Goal: Information Seeking & Learning: Learn about a topic

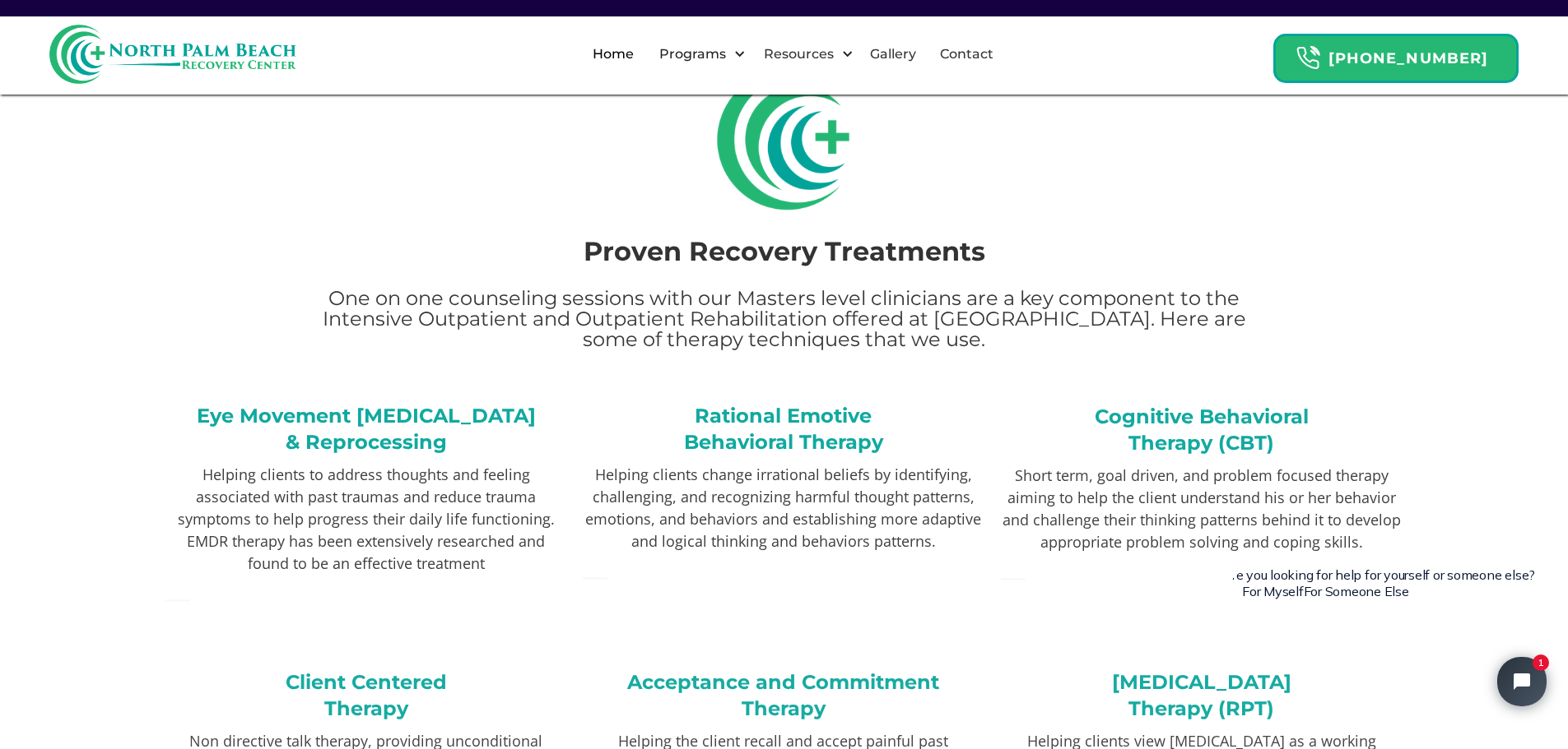
scroll to position [2632, 0]
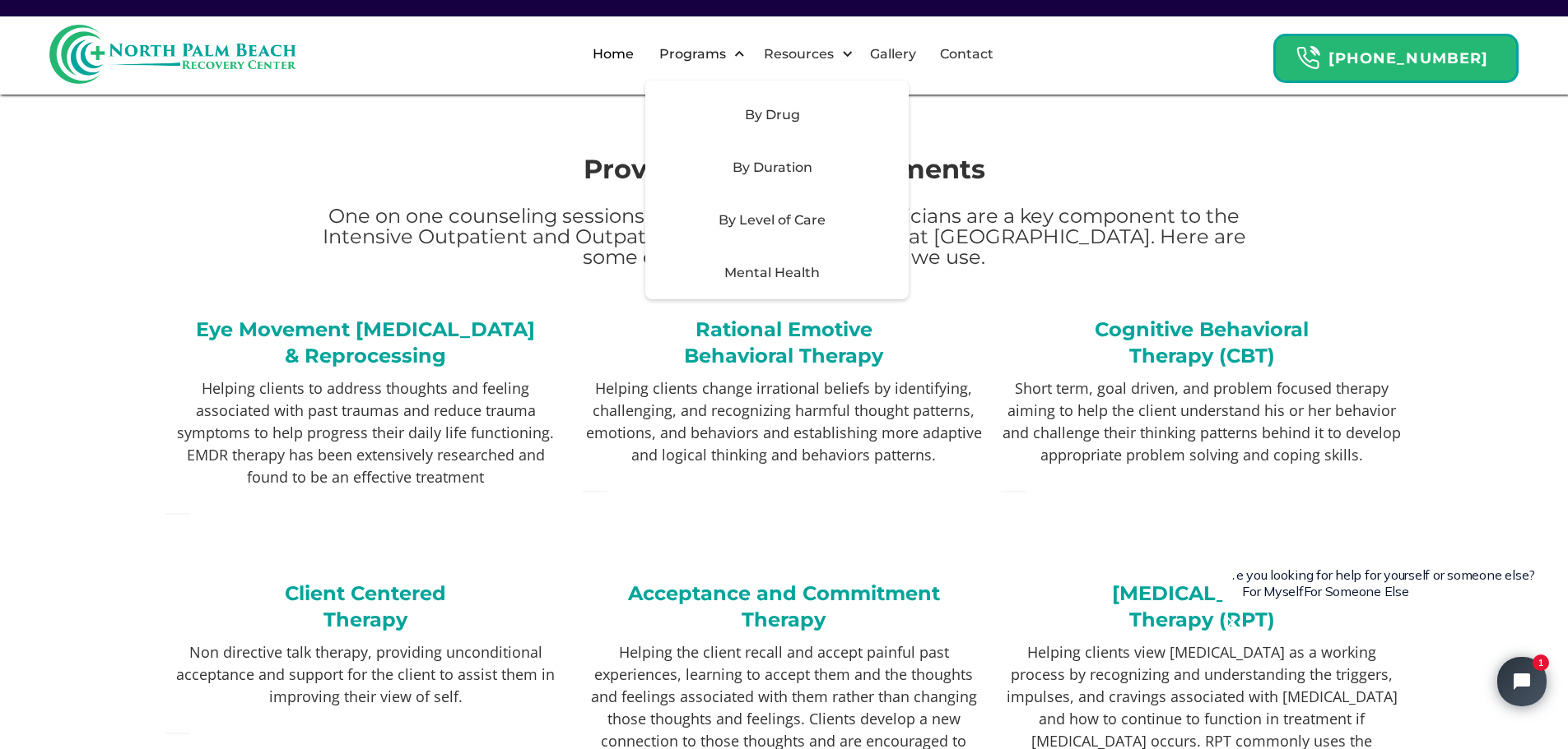
click at [813, 223] on div "By Level of Care" at bounding box center [772, 220] width 233 height 20
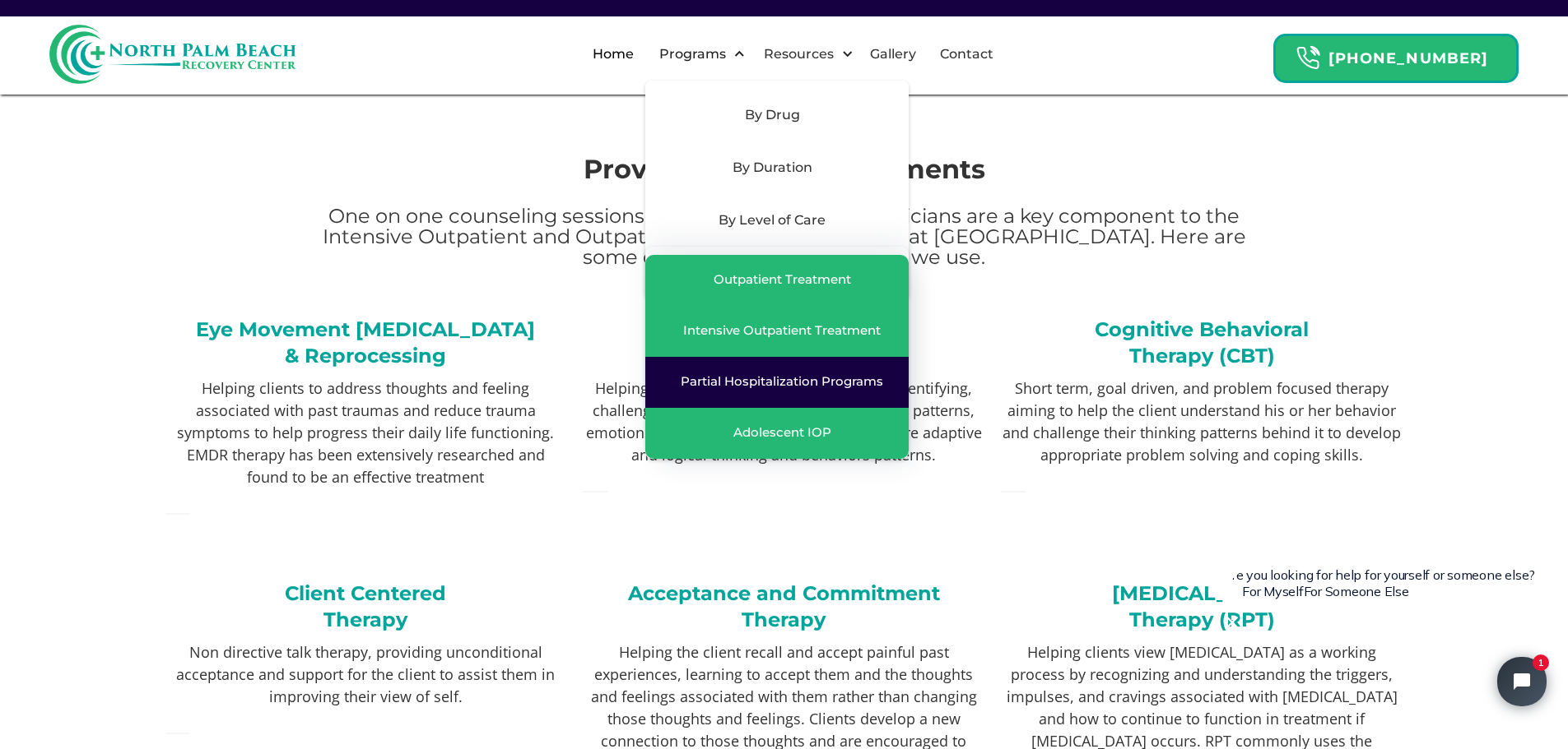
click at [780, 386] on div "Partial Hospitalization Programs" at bounding box center [781, 381] width 203 height 17
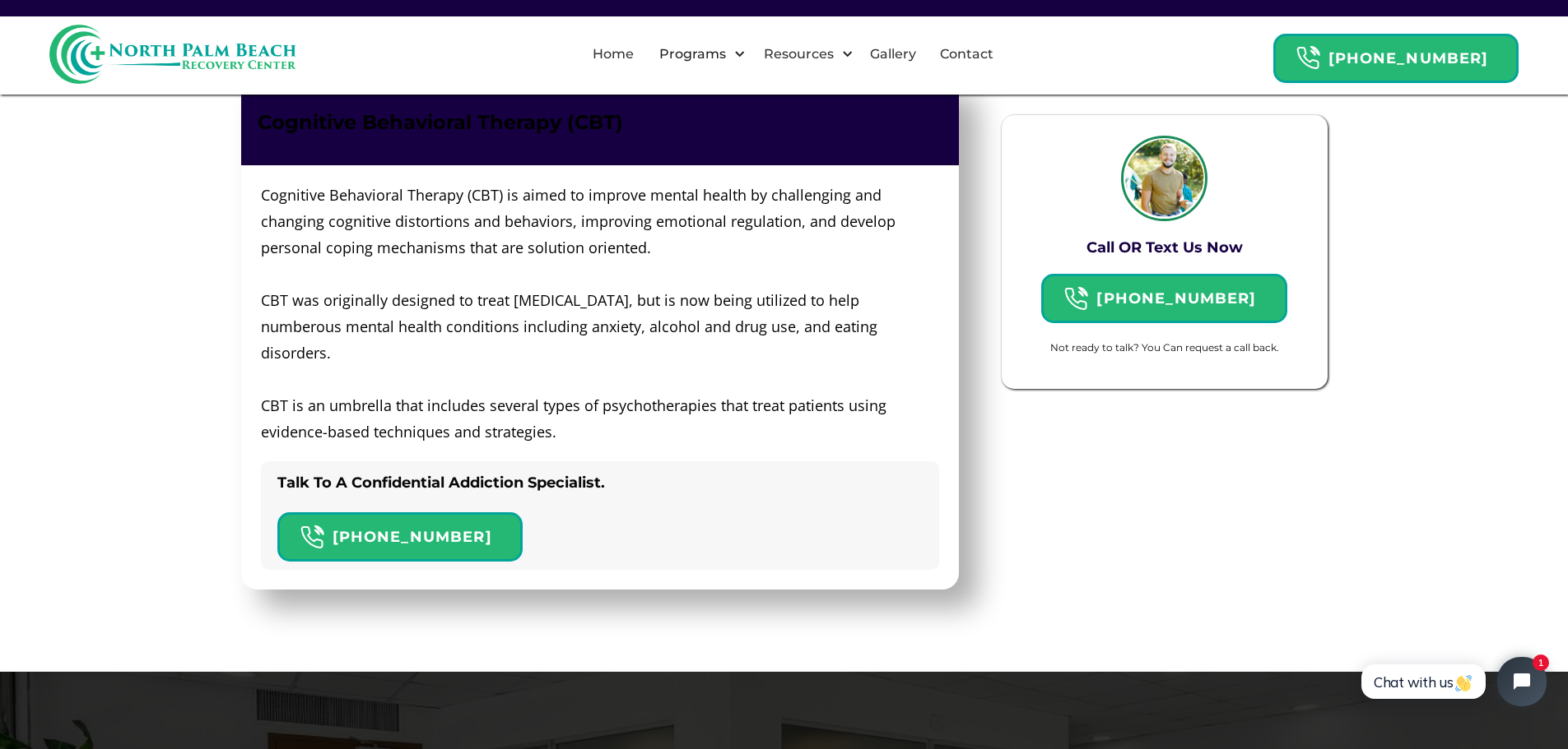
scroll to position [4360, 0]
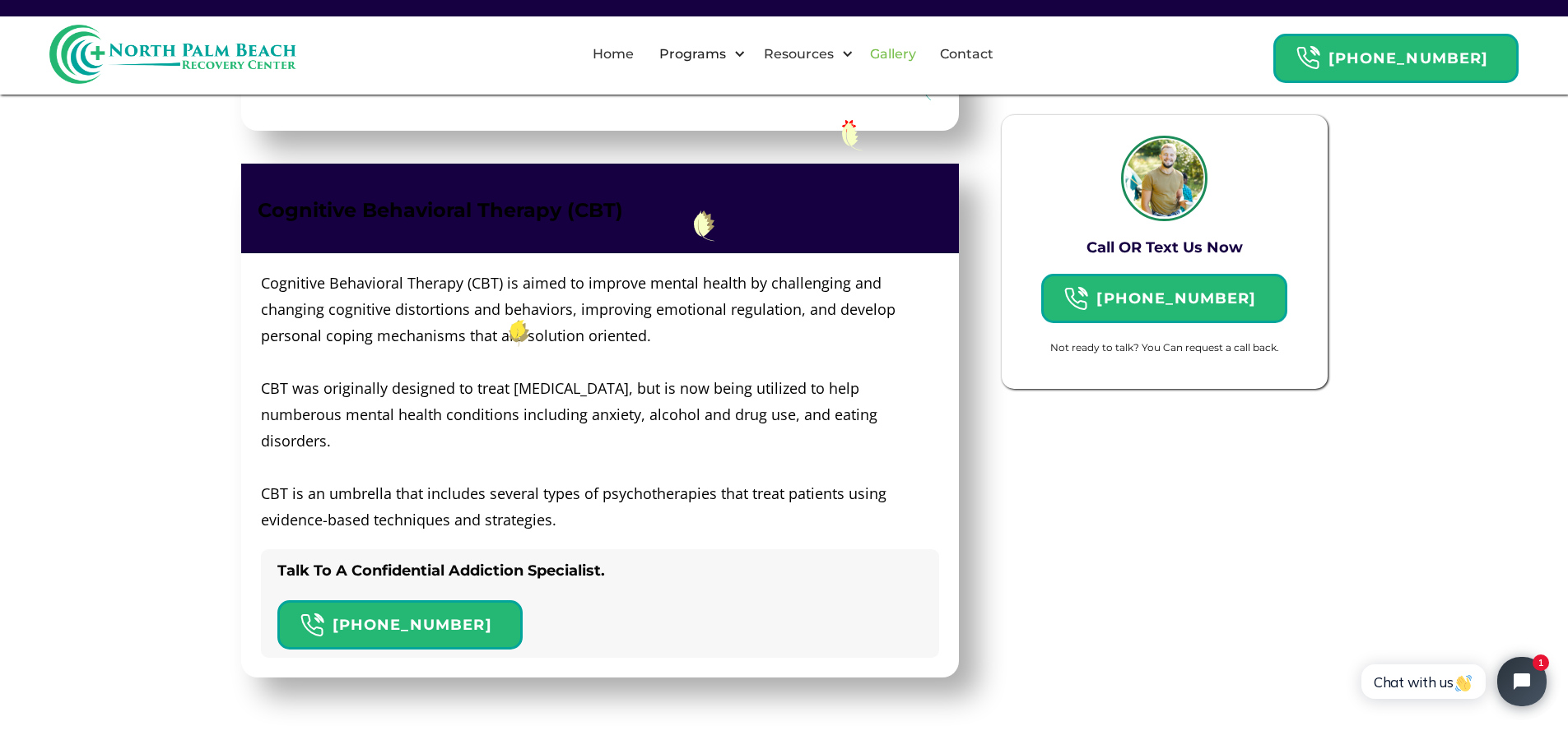
click at [923, 53] on link "Gallery" at bounding box center [893, 53] width 66 height 52
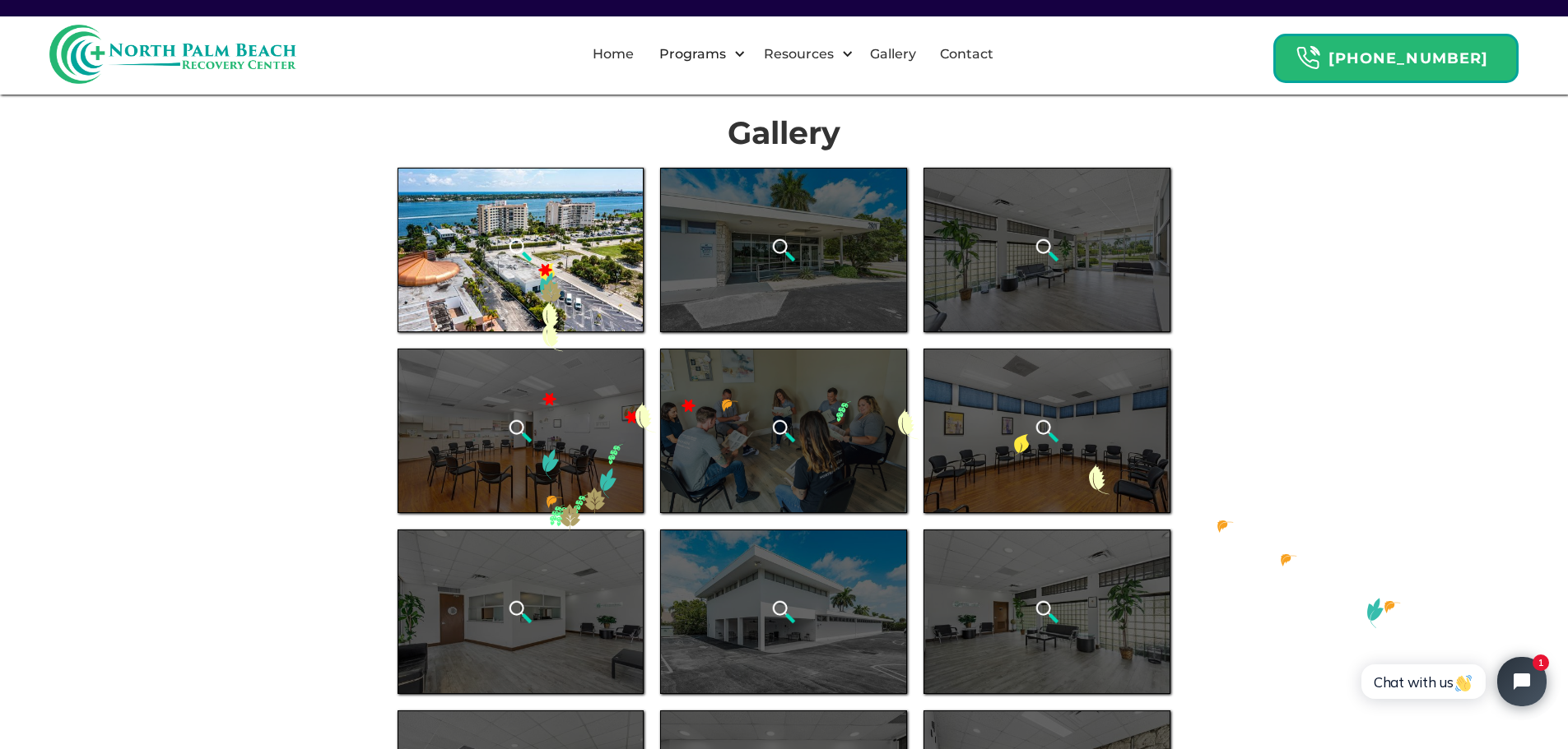
click at [538, 263] on div "open lightbox" at bounding box center [521, 250] width 247 height 164
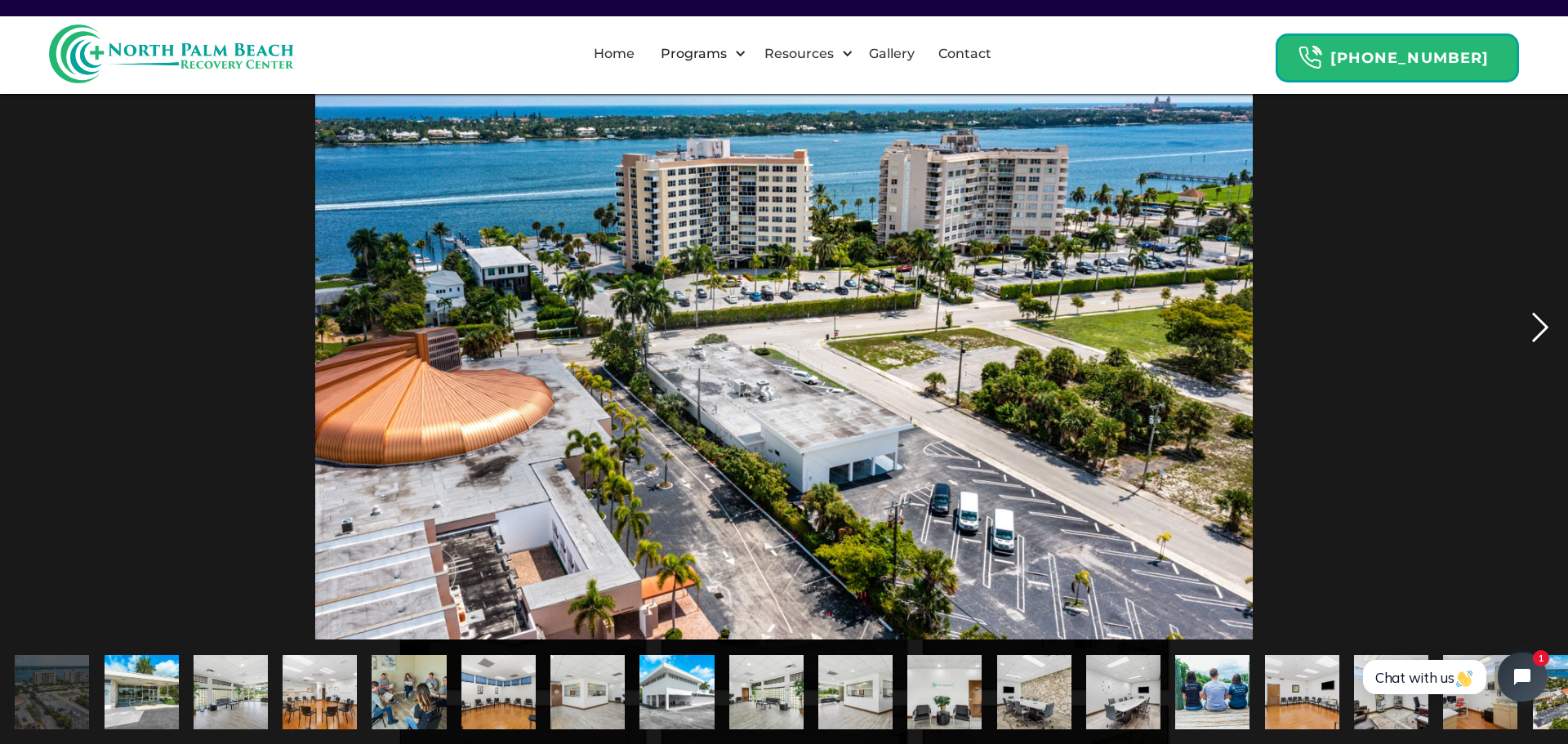
click at [1546, 325] on div "next image" at bounding box center [1541, 327] width 56 height 625
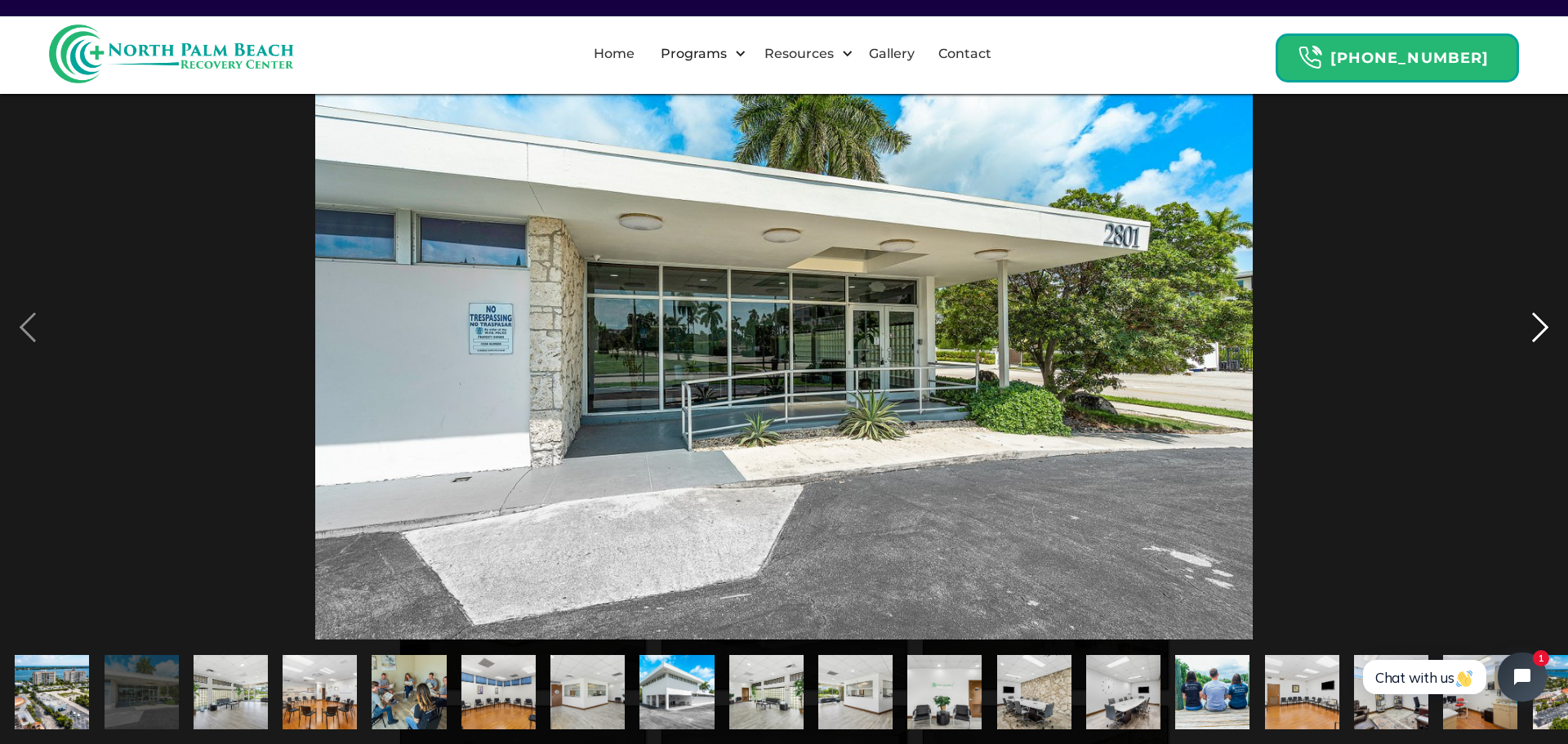
click at [1546, 325] on div "next image" at bounding box center [1541, 327] width 56 height 625
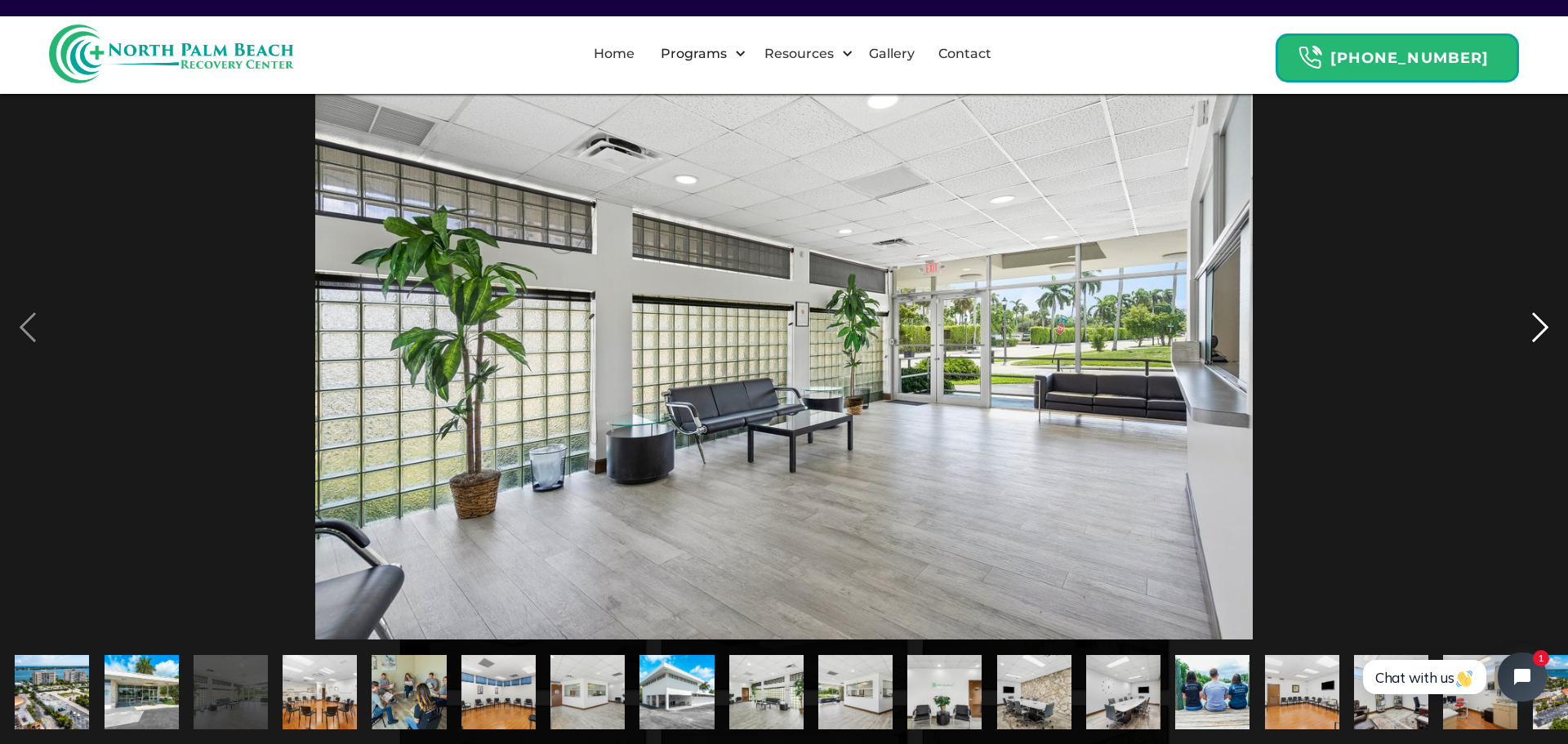
click at [1546, 325] on div "next image" at bounding box center [1541, 327] width 56 height 625
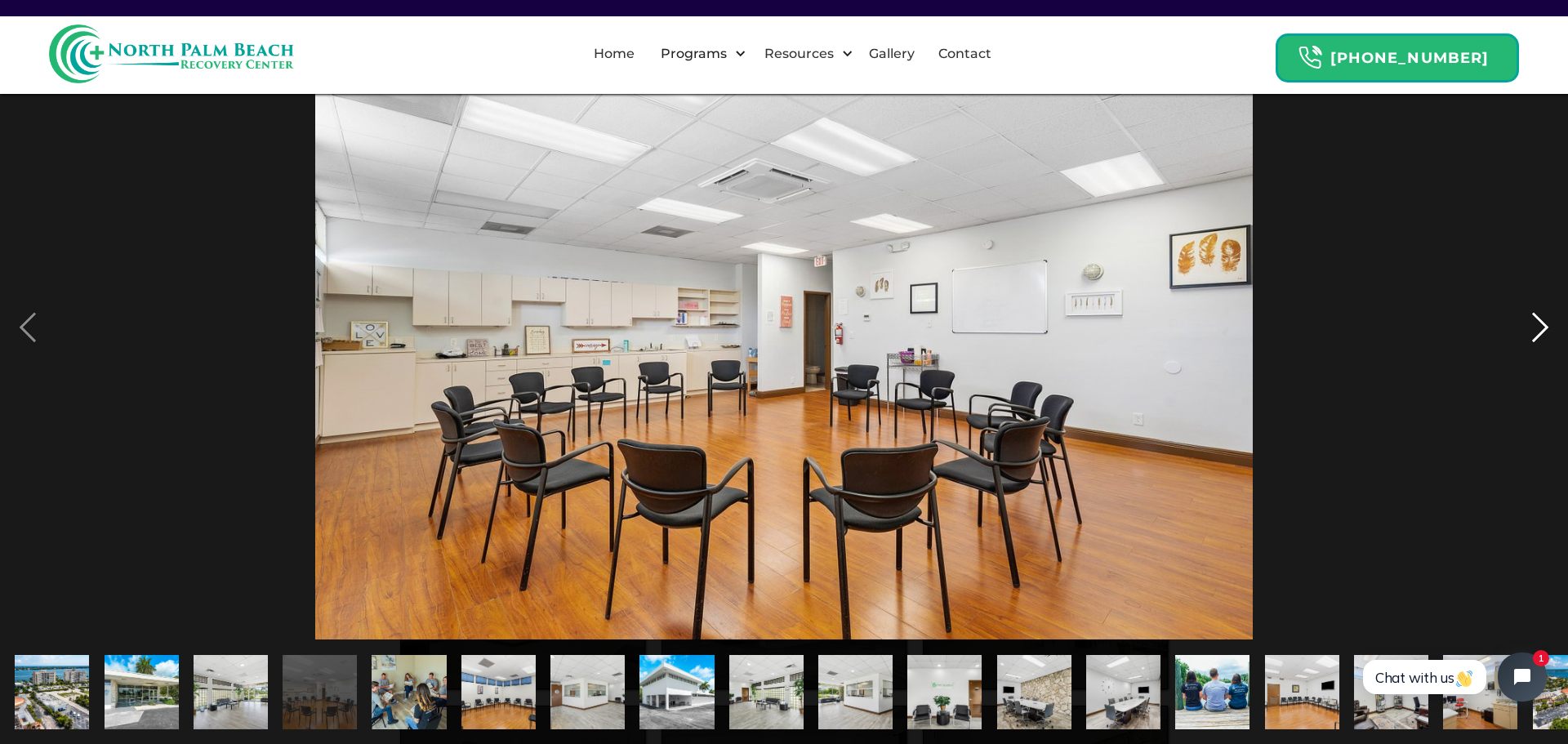
click at [1546, 325] on div "next image" at bounding box center [1541, 327] width 56 height 625
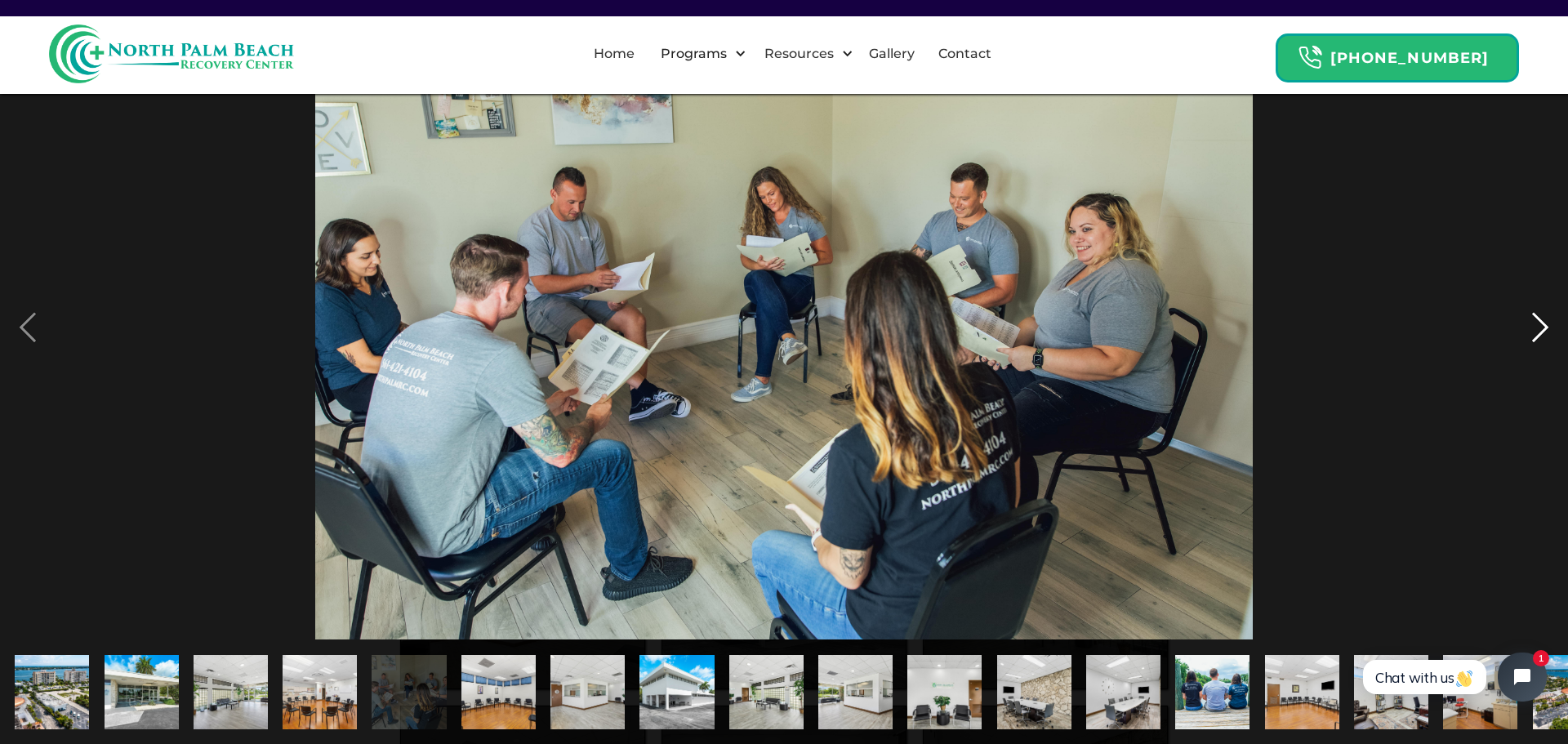
click at [1547, 325] on div "next image" at bounding box center [1541, 327] width 56 height 625
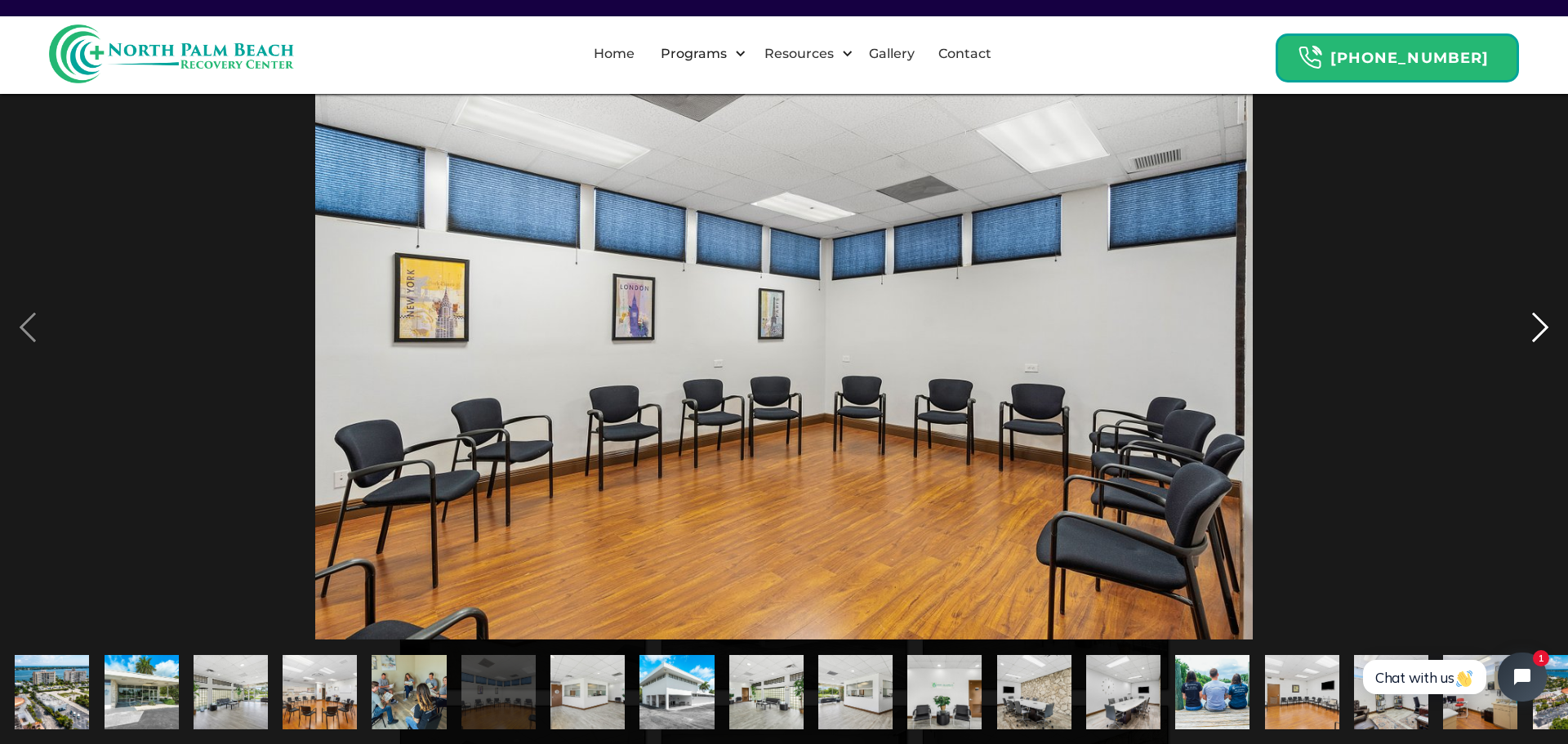
click at [1547, 325] on div "next image" at bounding box center [1541, 327] width 56 height 625
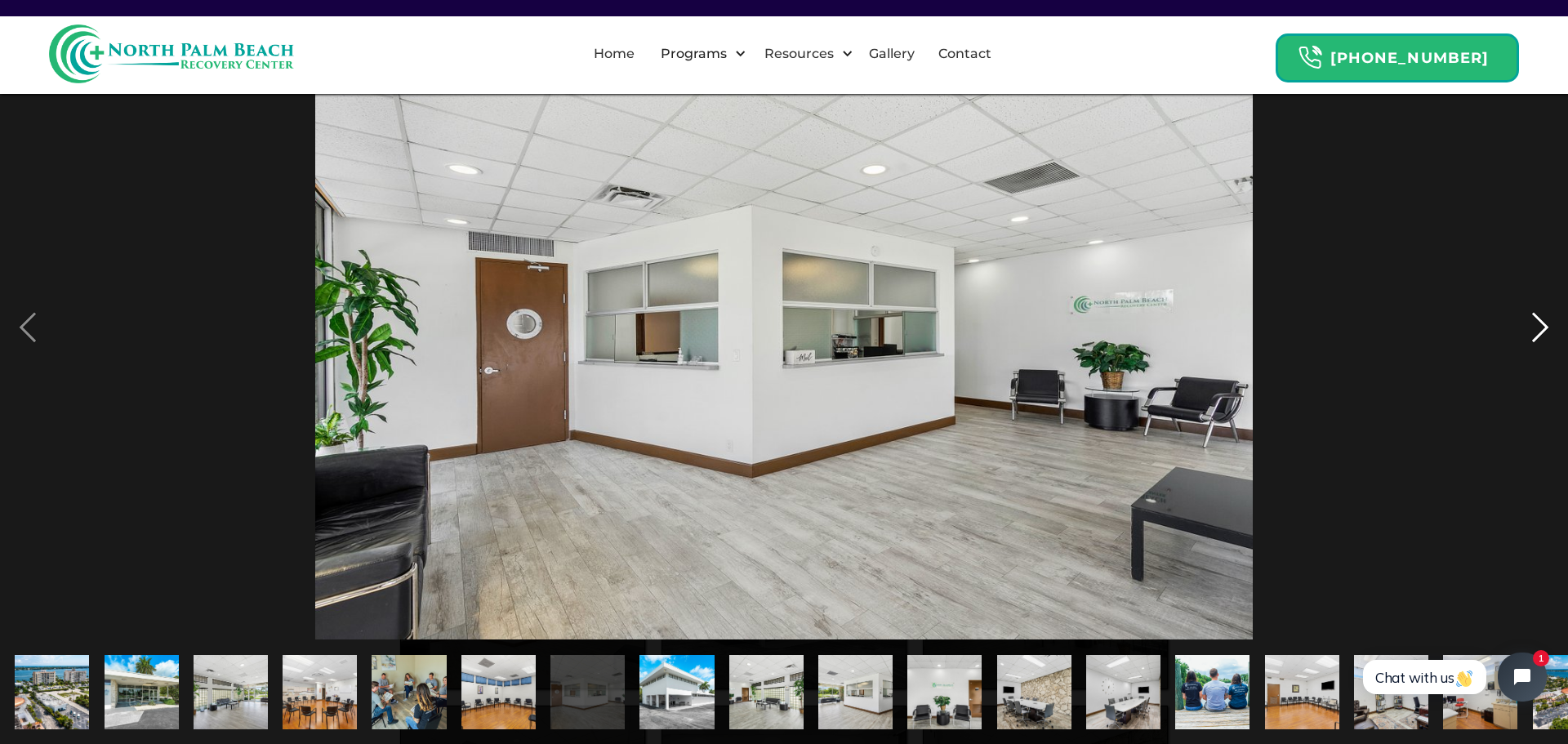
click at [1547, 325] on div "next image" at bounding box center [1541, 327] width 56 height 625
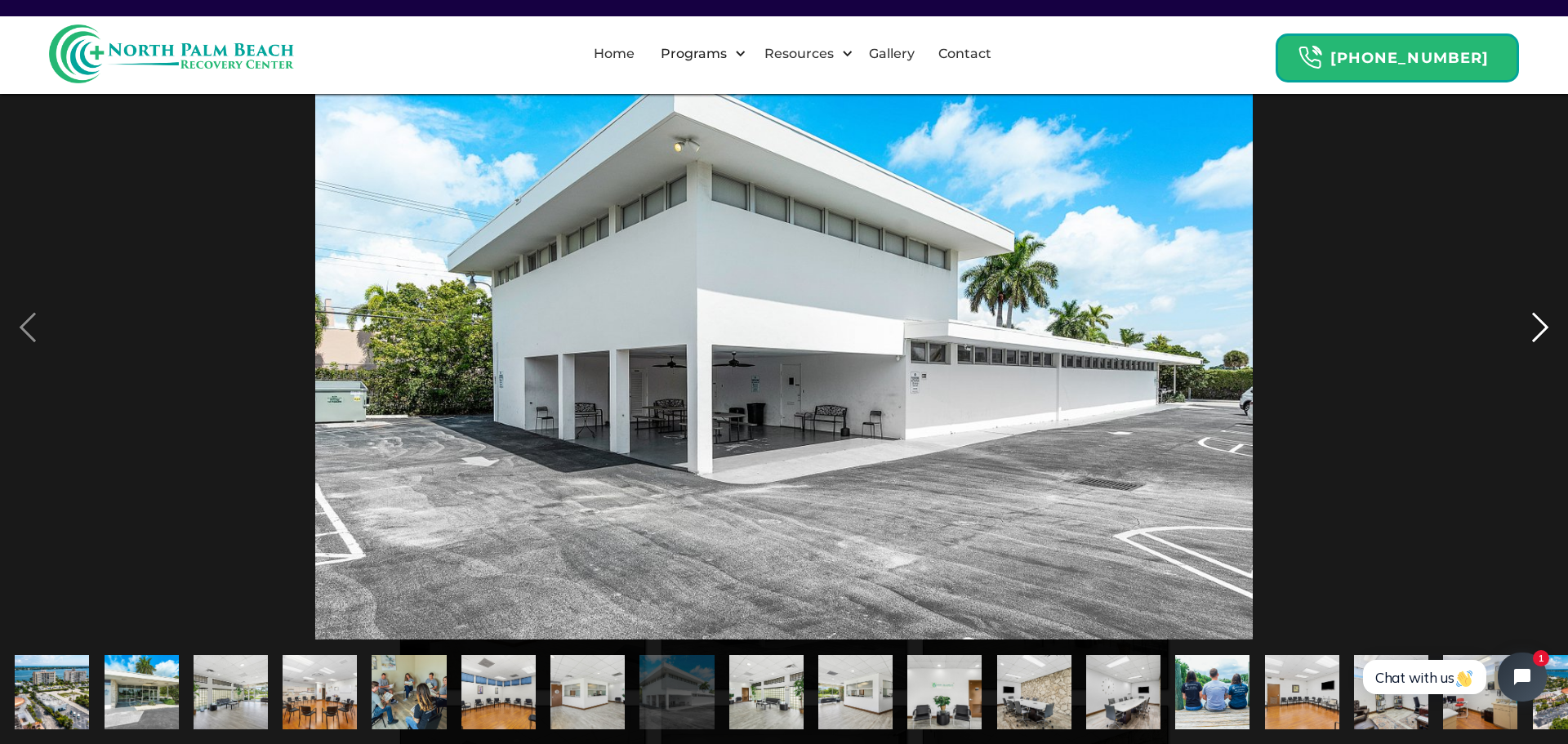
click at [1547, 325] on div "next image" at bounding box center [1541, 327] width 56 height 625
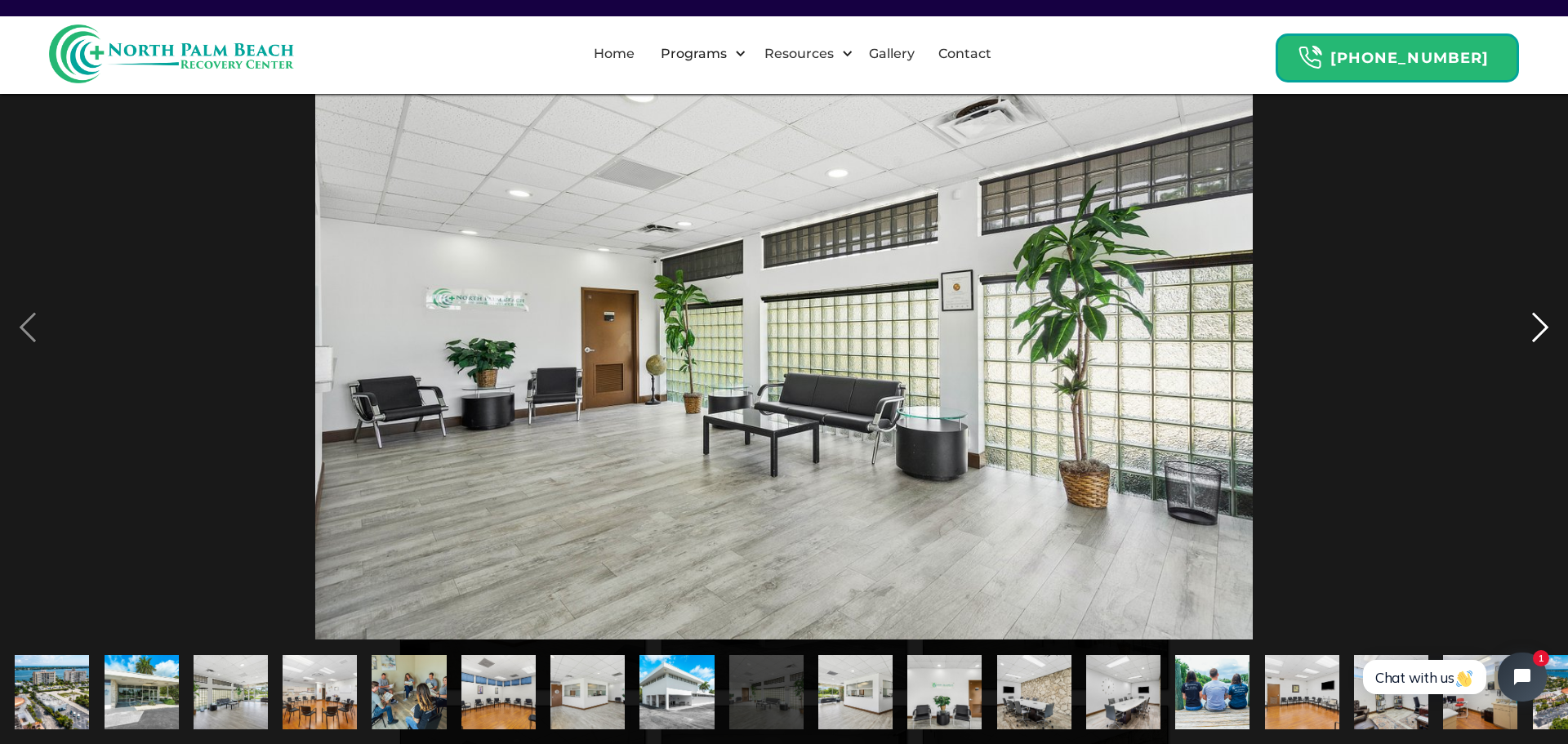
click at [1547, 325] on div "next image" at bounding box center [1541, 327] width 56 height 625
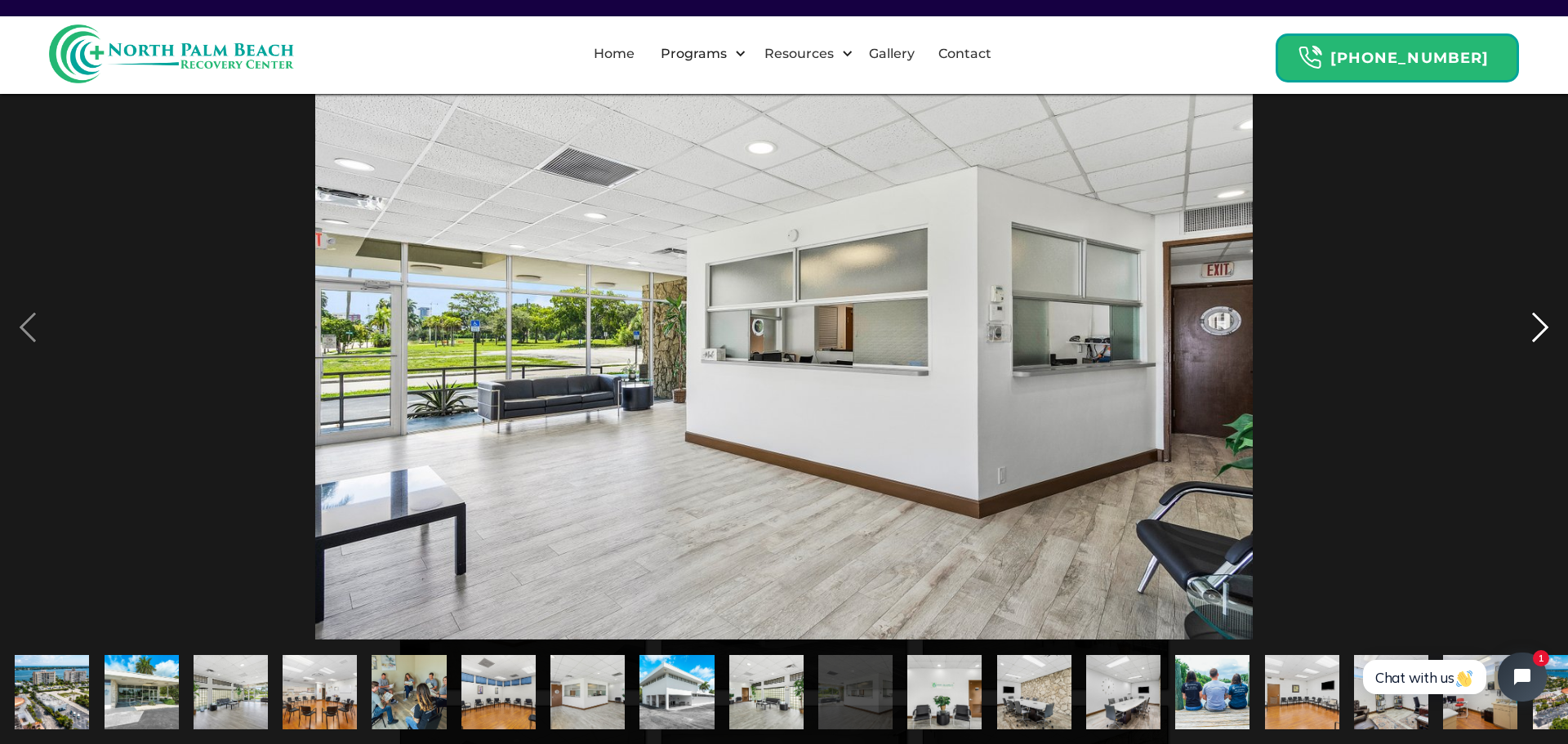
click at [1547, 325] on div "next image" at bounding box center [1541, 327] width 56 height 625
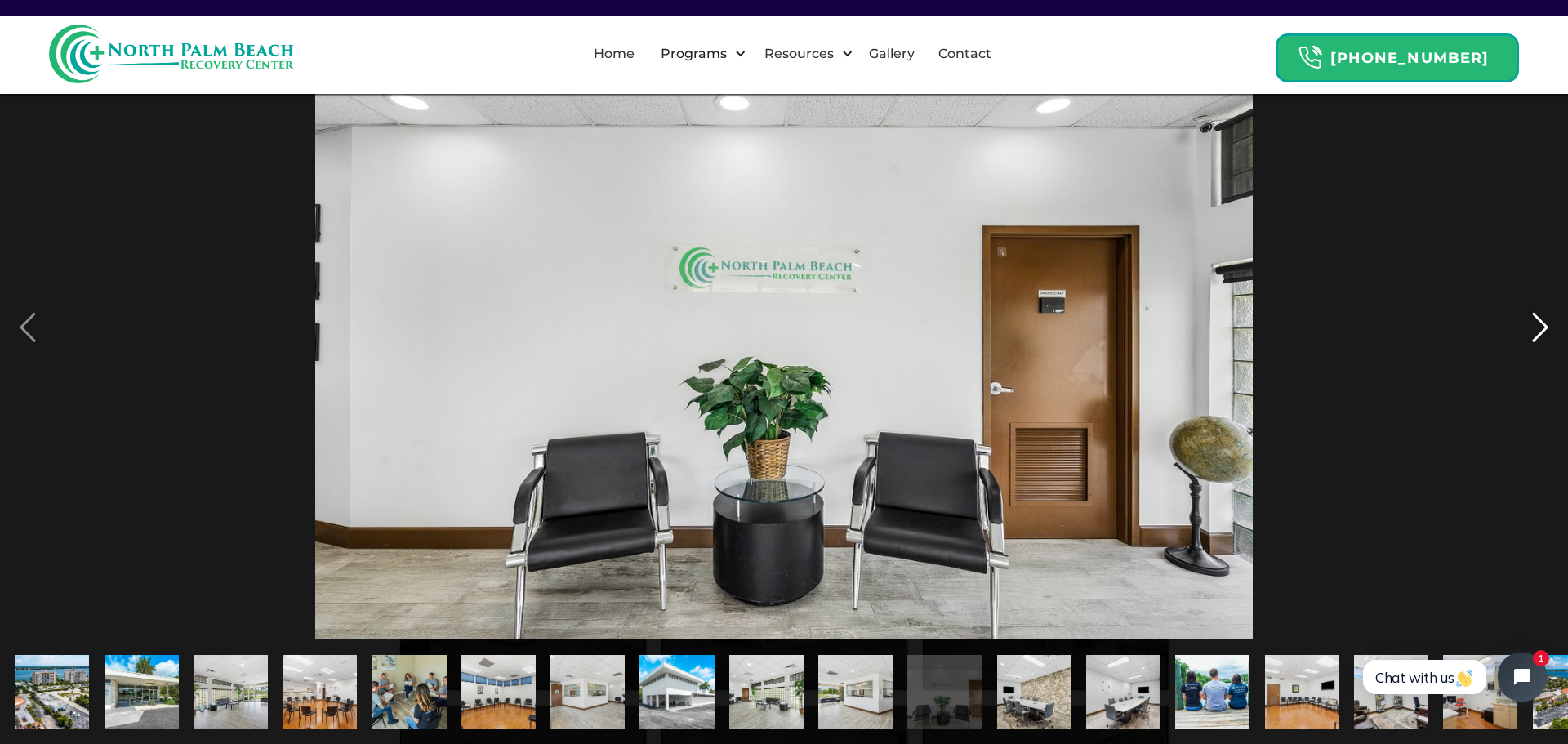
click at [1547, 325] on div "next image" at bounding box center [1541, 327] width 56 height 625
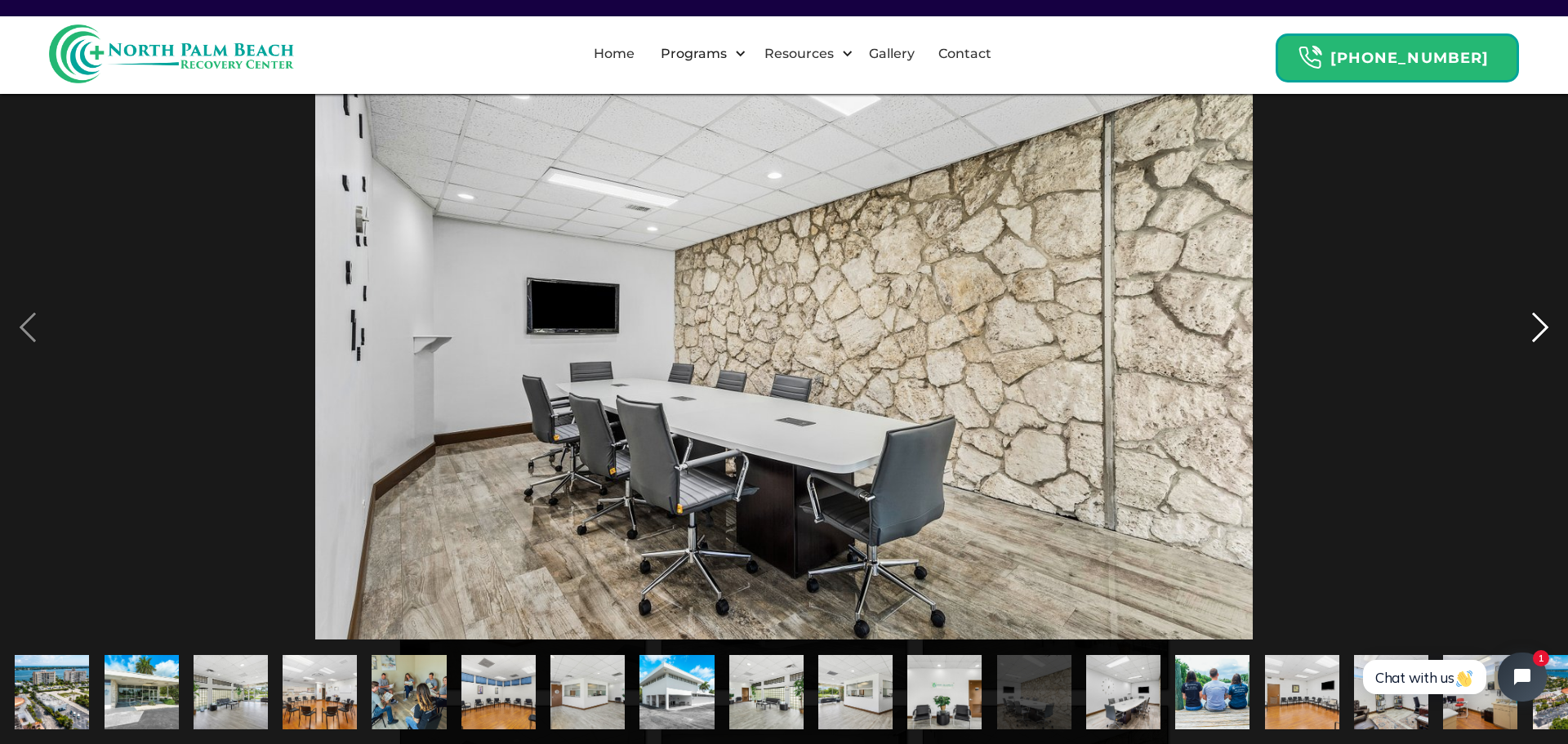
click at [1547, 325] on div "next image" at bounding box center [1541, 327] width 56 height 625
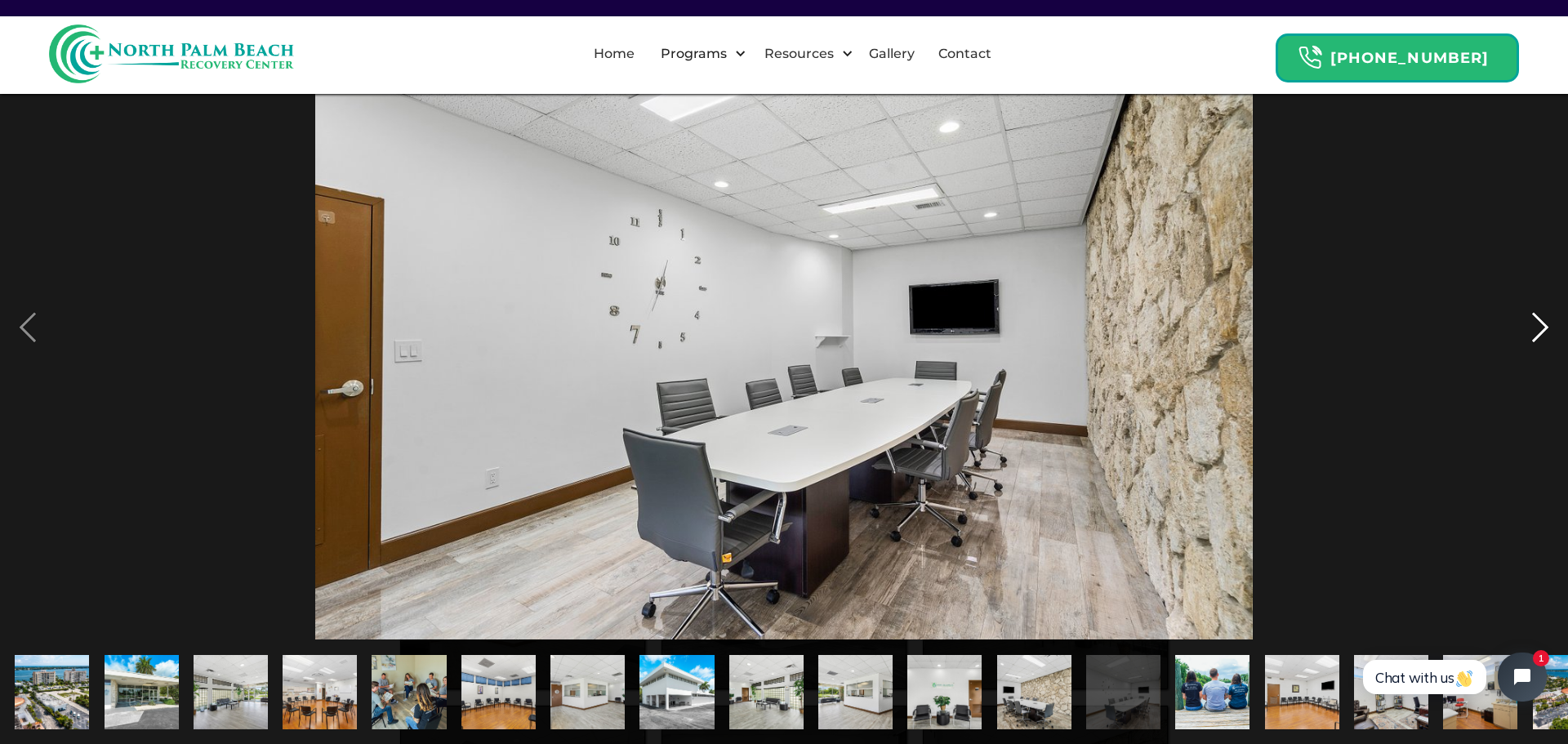
click at [1547, 325] on div "next image" at bounding box center [1541, 327] width 56 height 625
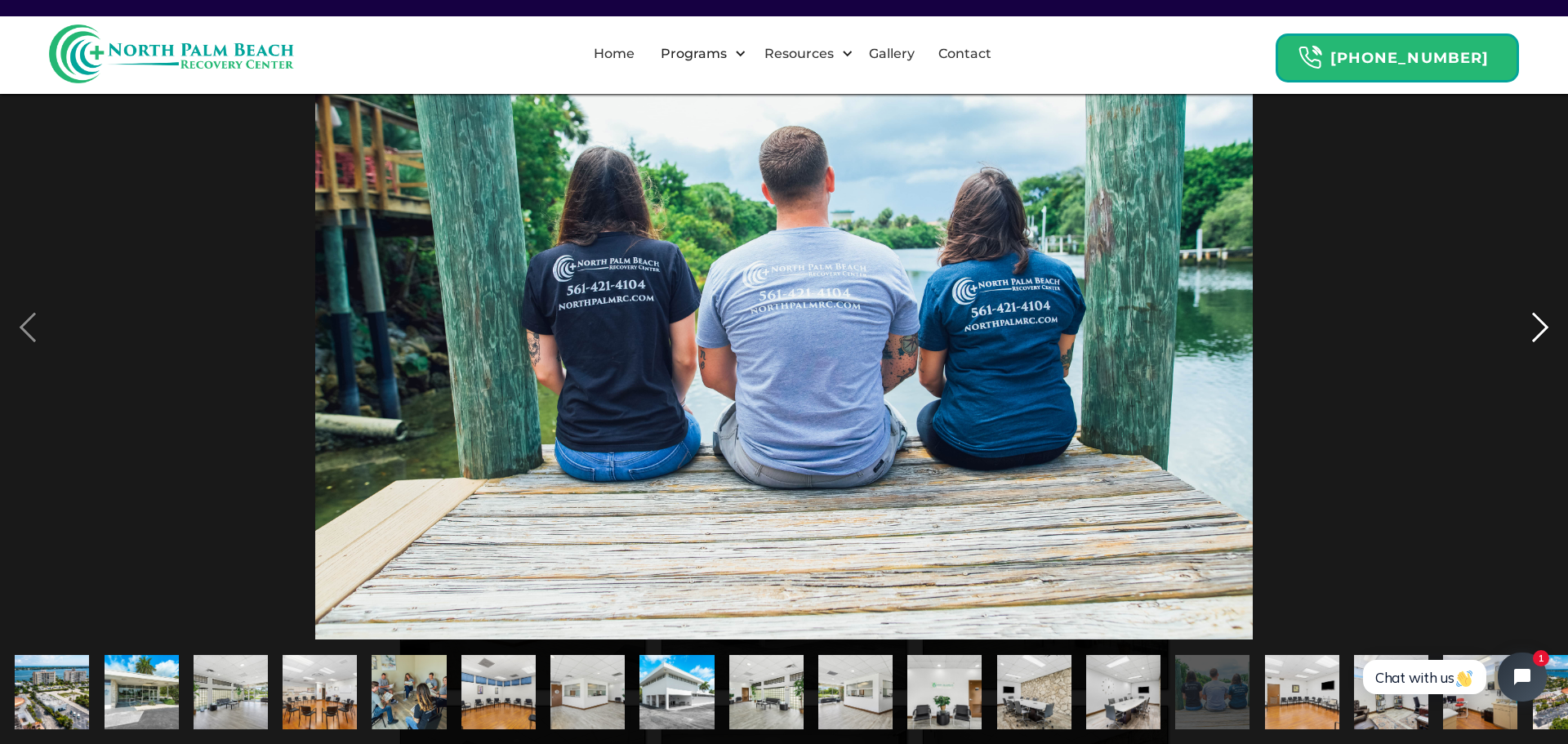
click at [1547, 325] on div "next image" at bounding box center [1541, 327] width 56 height 625
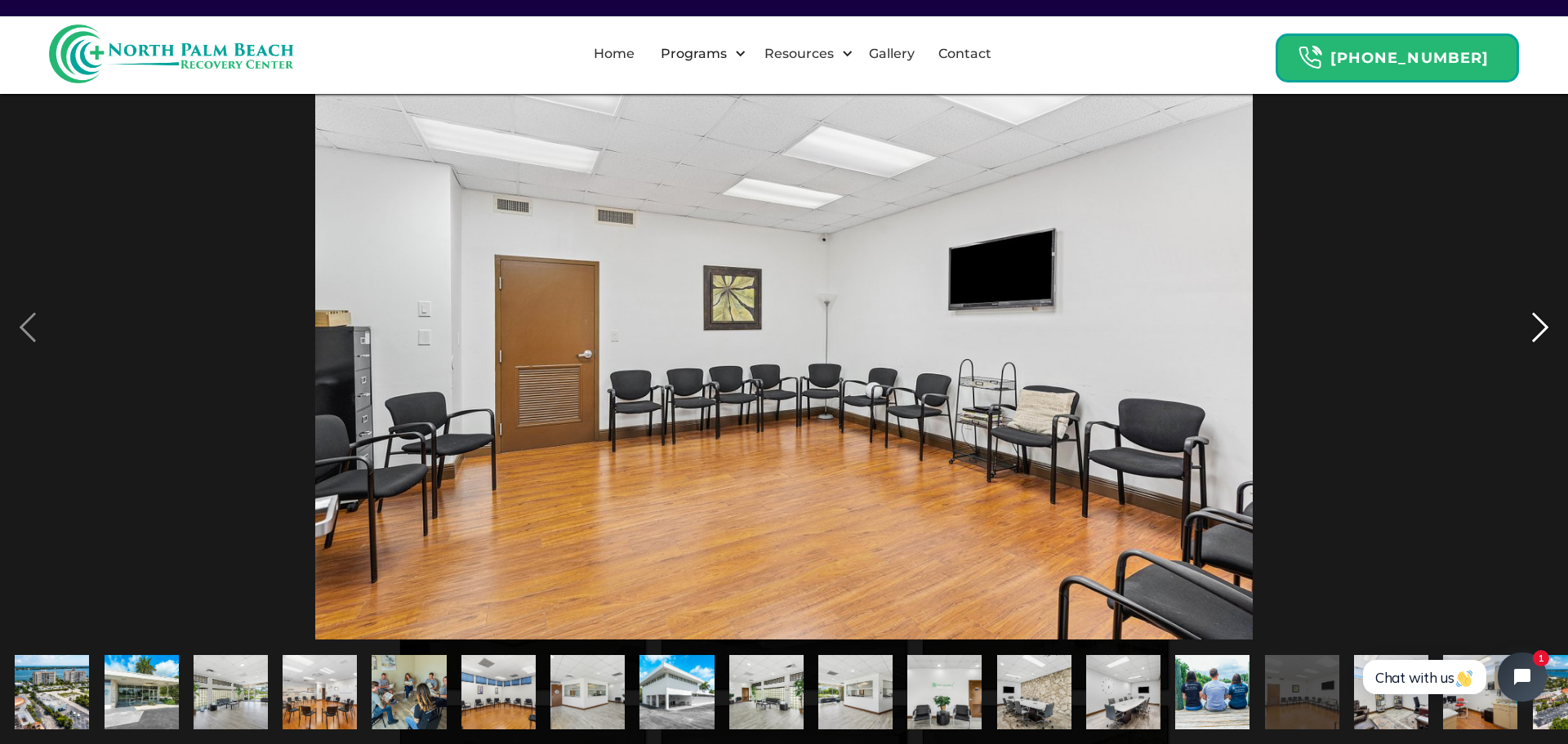
click at [1547, 325] on div "next image" at bounding box center [1541, 327] width 56 height 625
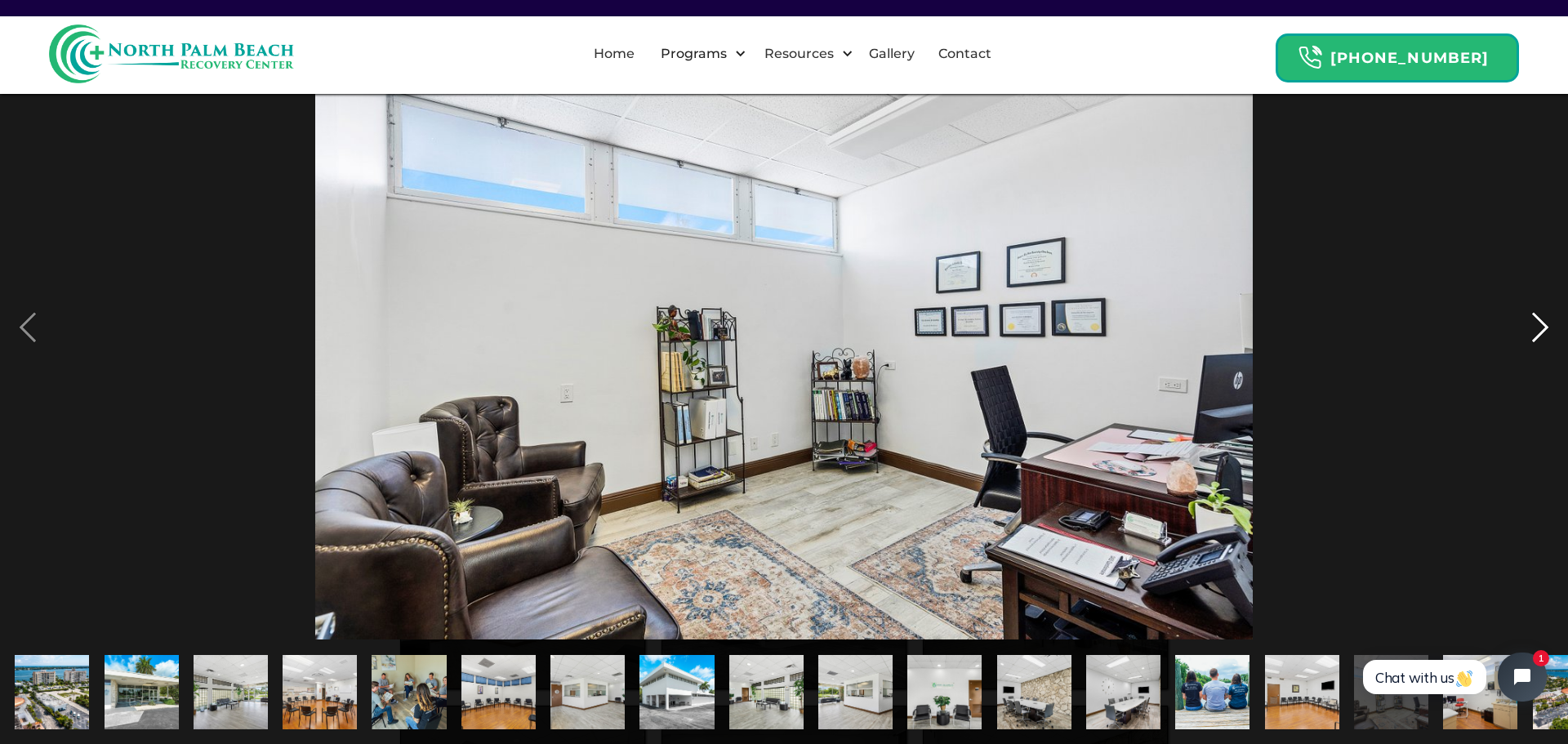
click at [1547, 325] on div "next image" at bounding box center [1541, 327] width 56 height 625
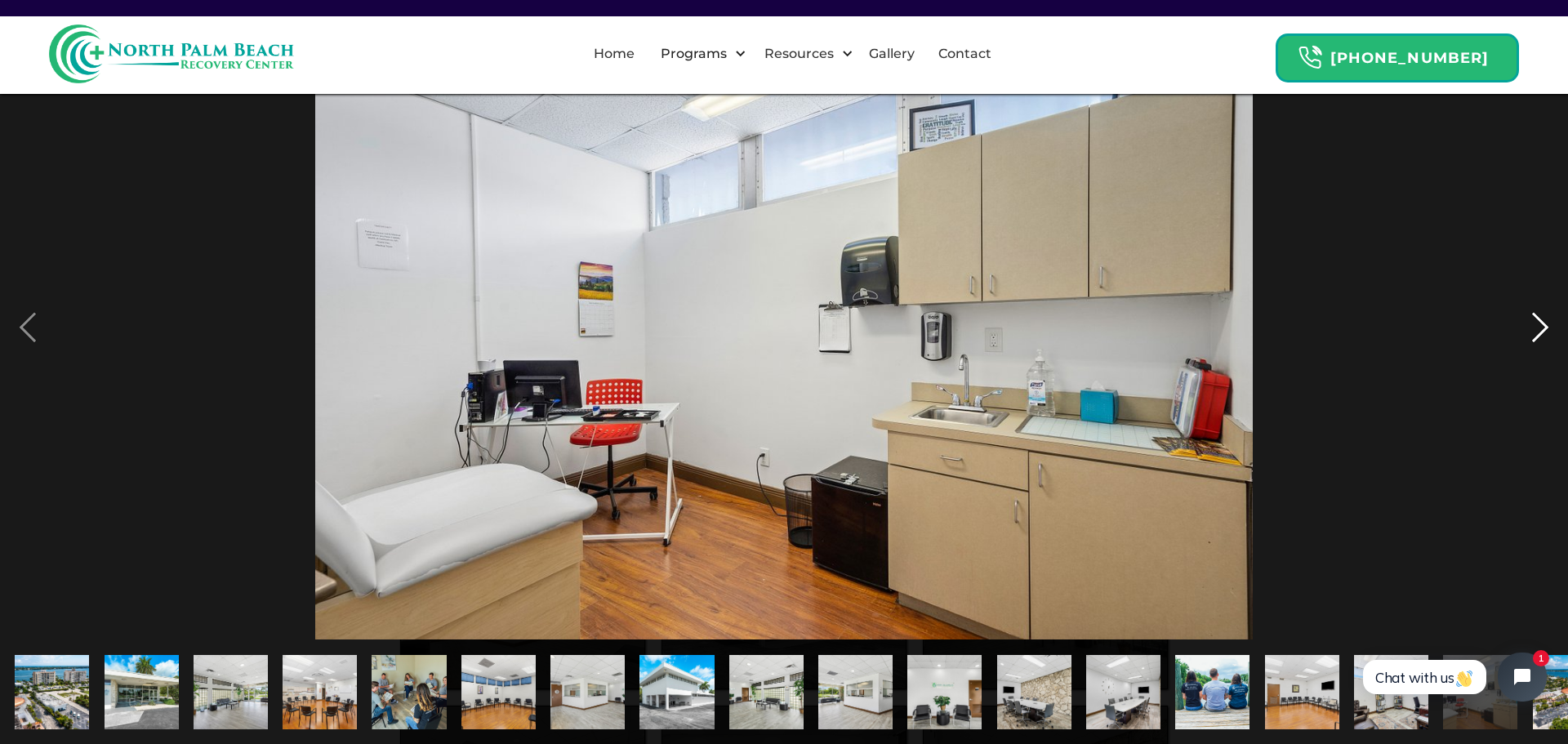
click at [1547, 325] on div "next image" at bounding box center [1541, 327] width 56 height 625
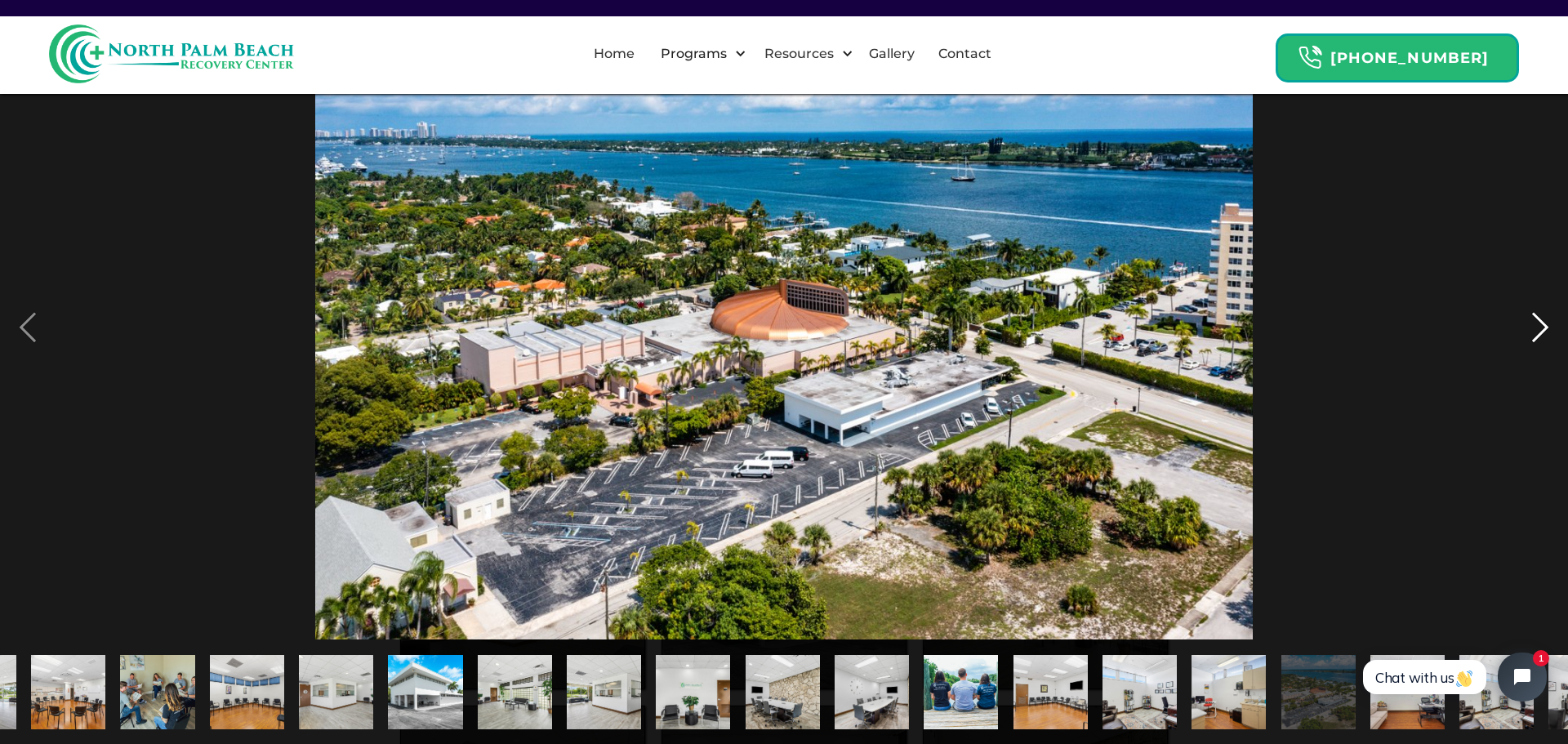
scroll to position [0, 322]
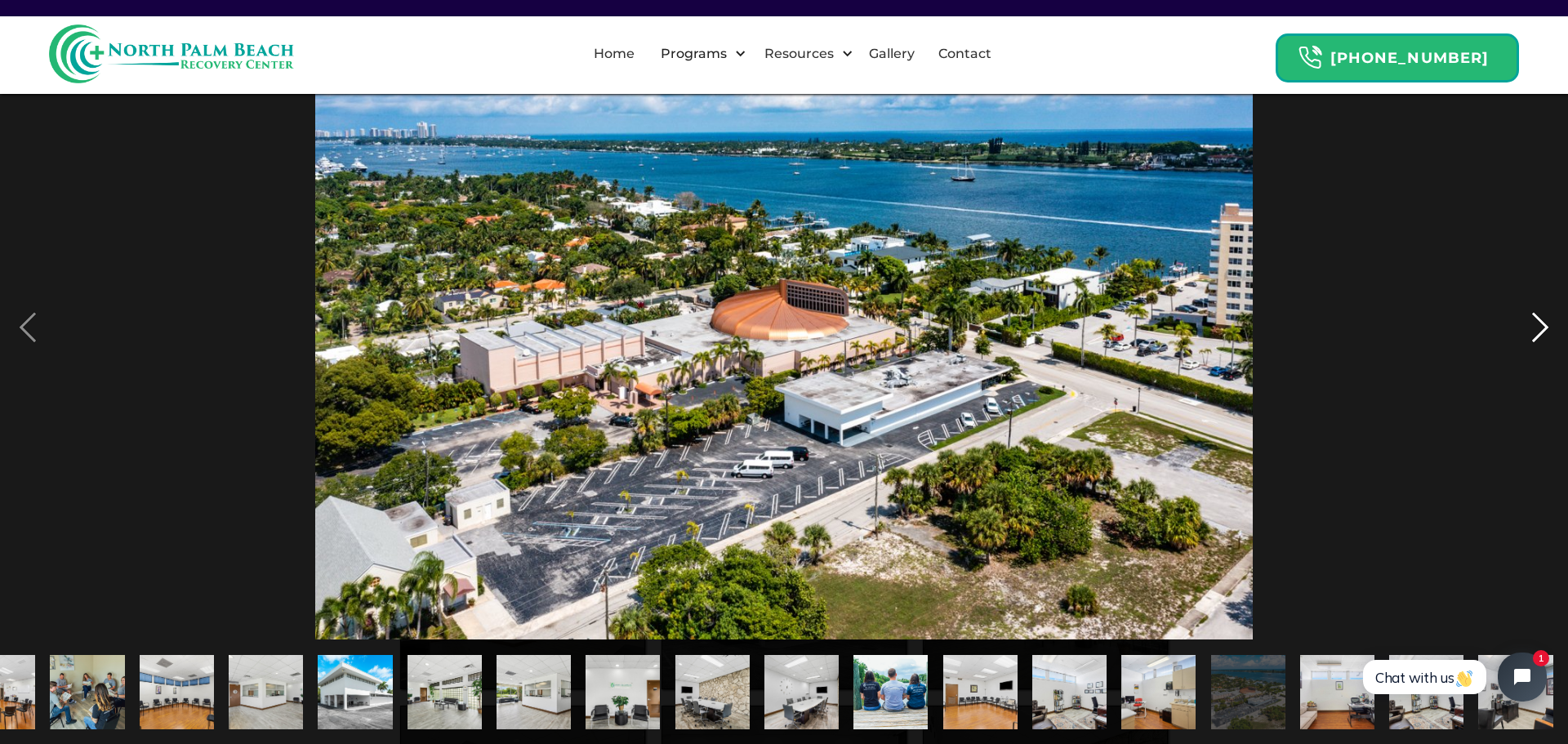
click at [1547, 325] on div "next image" at bounding box center [1541, 327] width 56 height 625
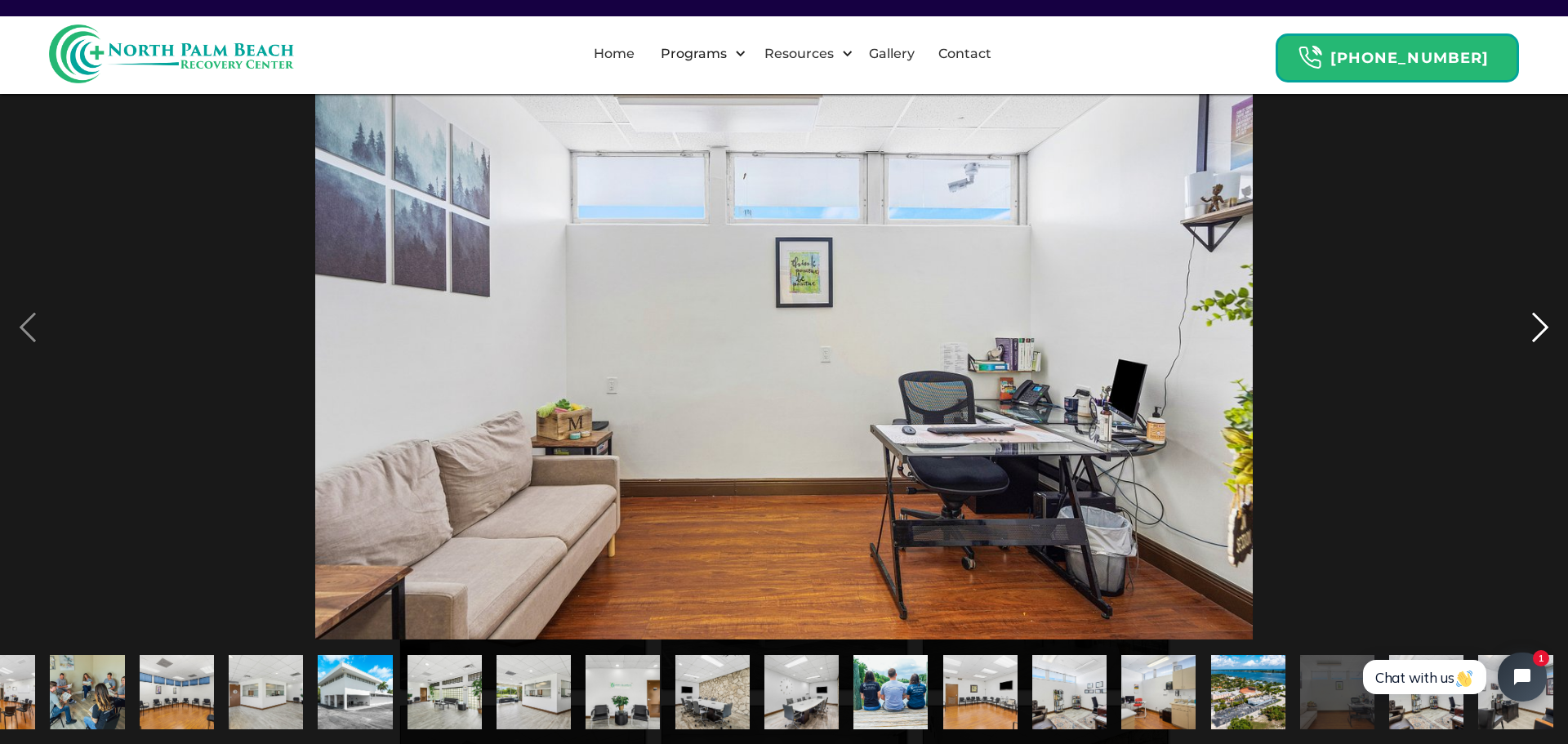
click at [1547, 325] on div "next image" at bounding box center [1541, 327] width 56 height 625
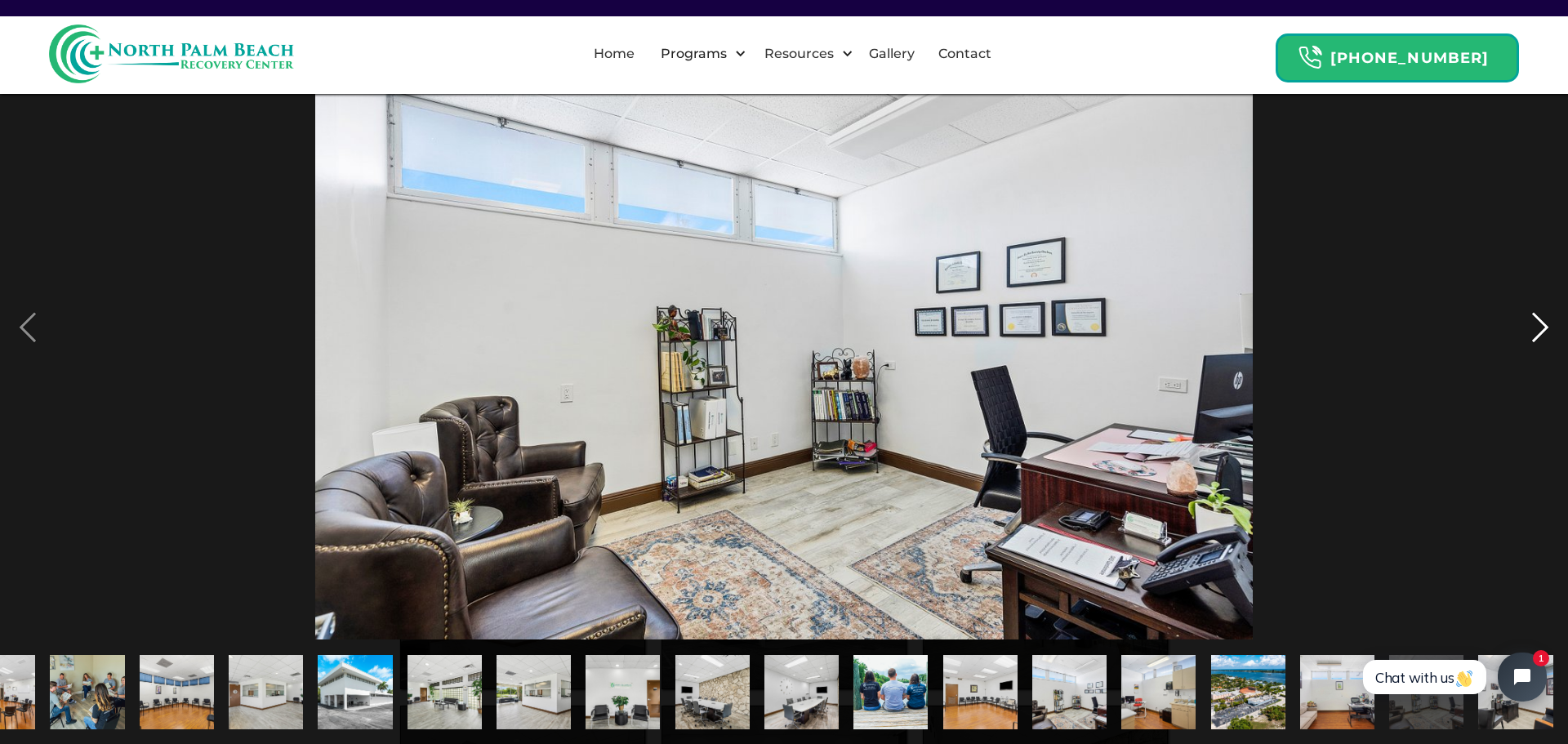
click at [1547, 325] on div "next image" at bounding box center [1541, 327] width 56 height 625
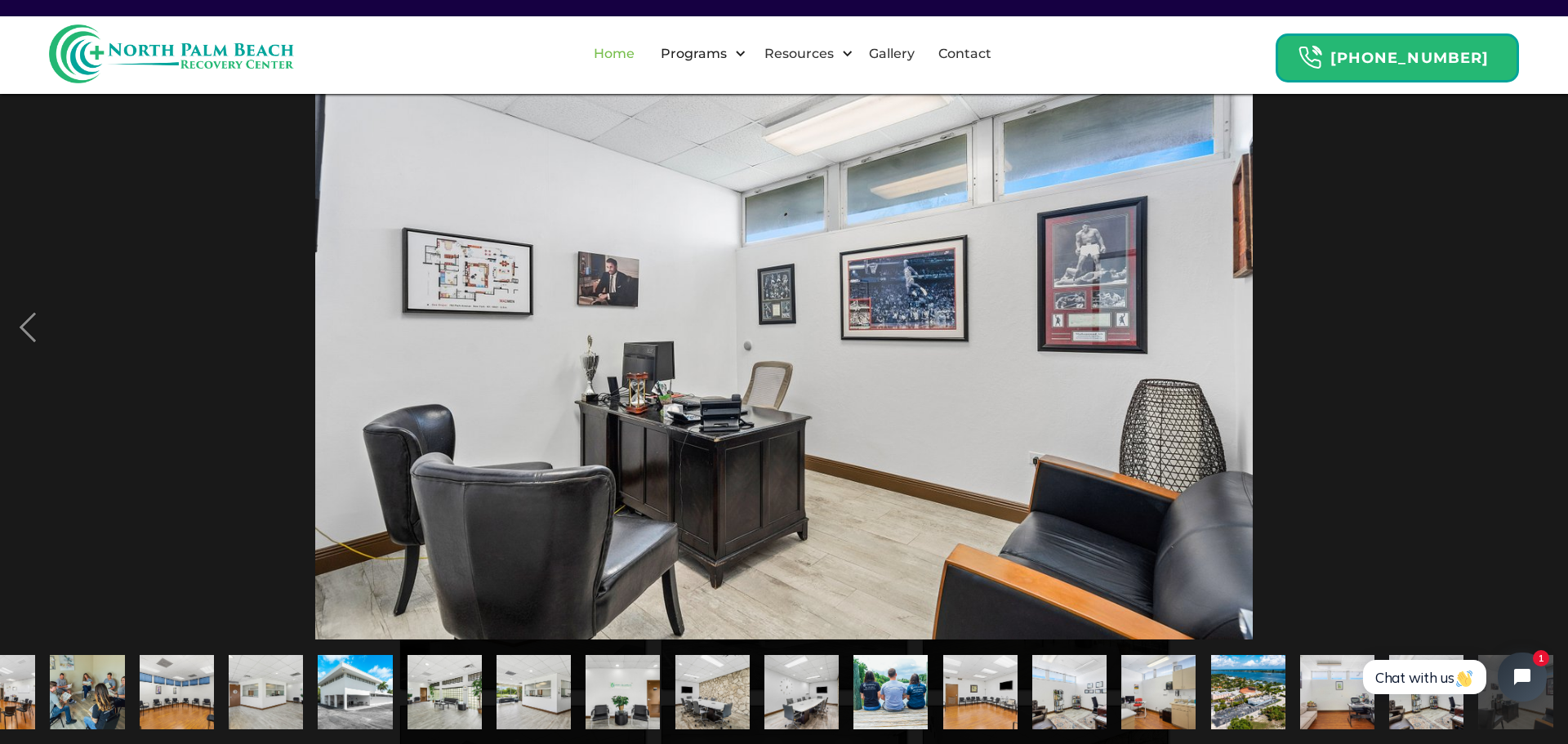
click at [633, 55] on link "Home" at bounding box center [614, 53] width 61 height 52
